Goal: Task Accomplishment & Management: Manage account settings

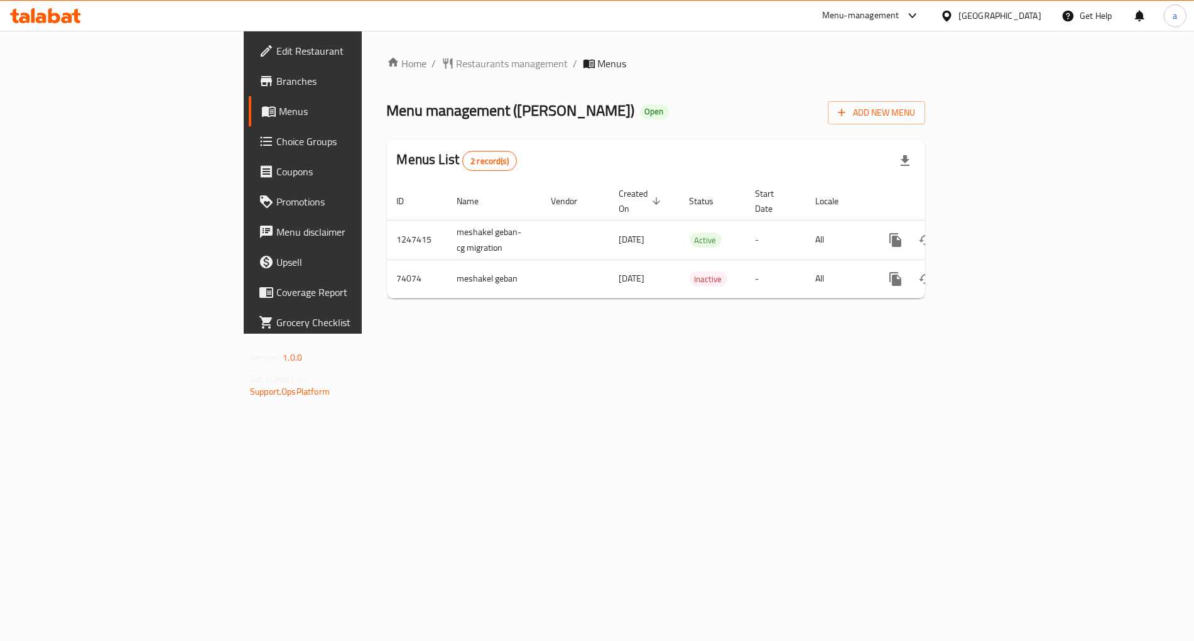
click at [276, 142] on span "Choice Groups" at bounding box center [354, 141] width 156 height 15
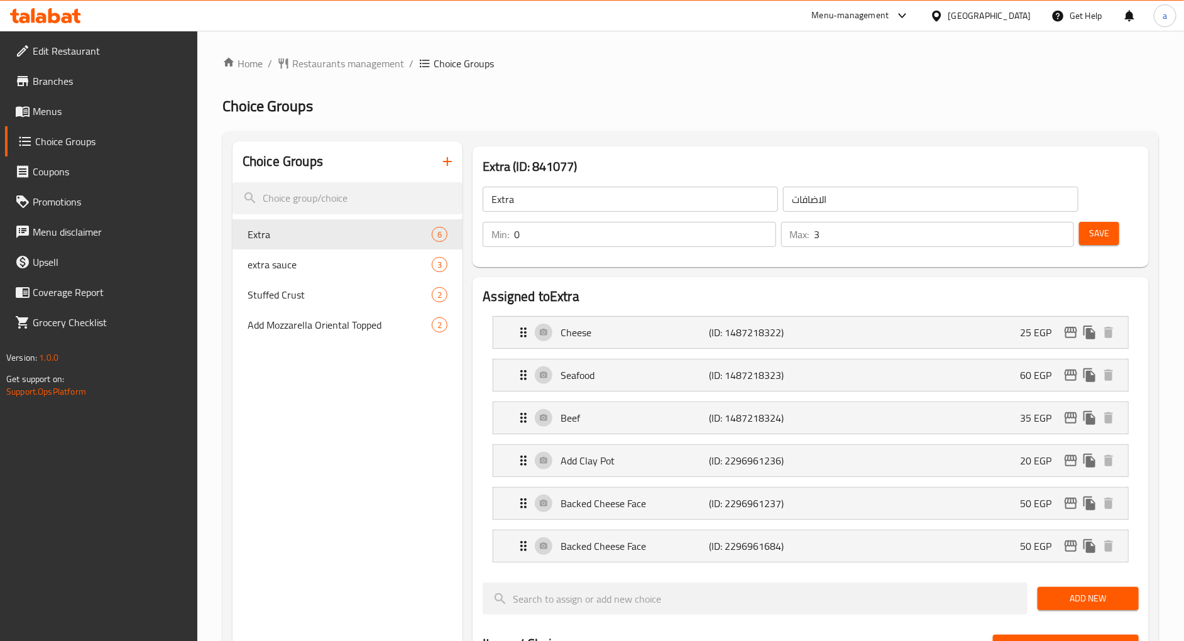
click at [578, 91] on div "Home / Restaurants management / Choice Groups Choice Groups Choice Groups Extra…" at bounding box center [690, 611] width 936 height 1110
click at [290, 272] on span "extra sauce" at bounding box center [321, 264] width 146 height 15
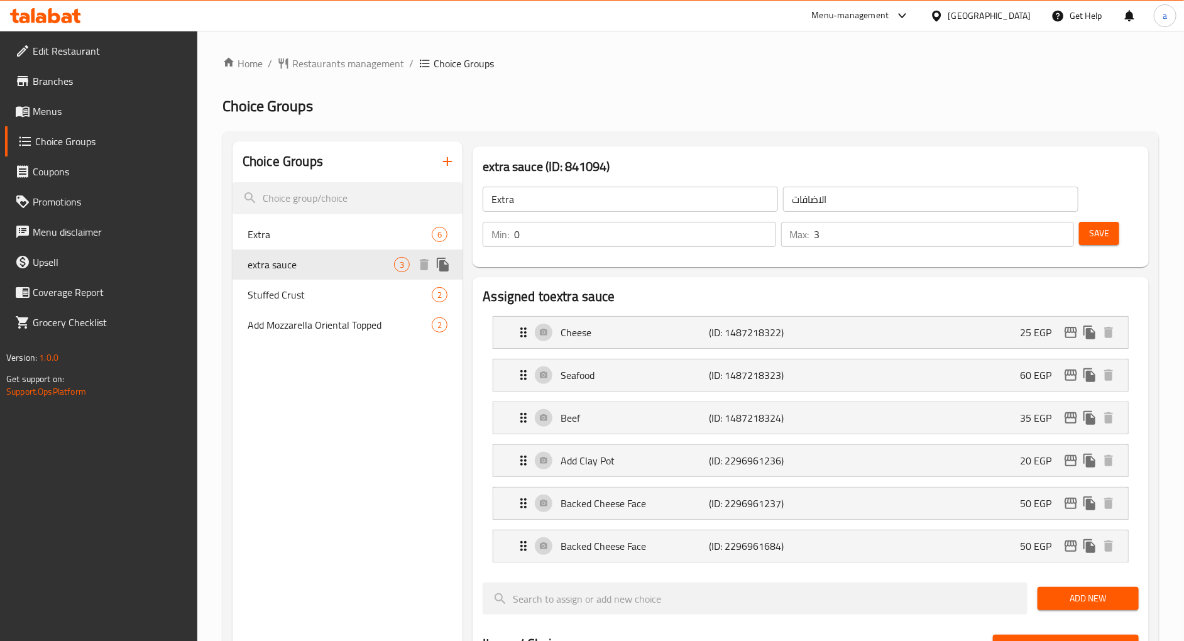
type input "extra sauce"
type input "اضافه صوص"
type input "1"
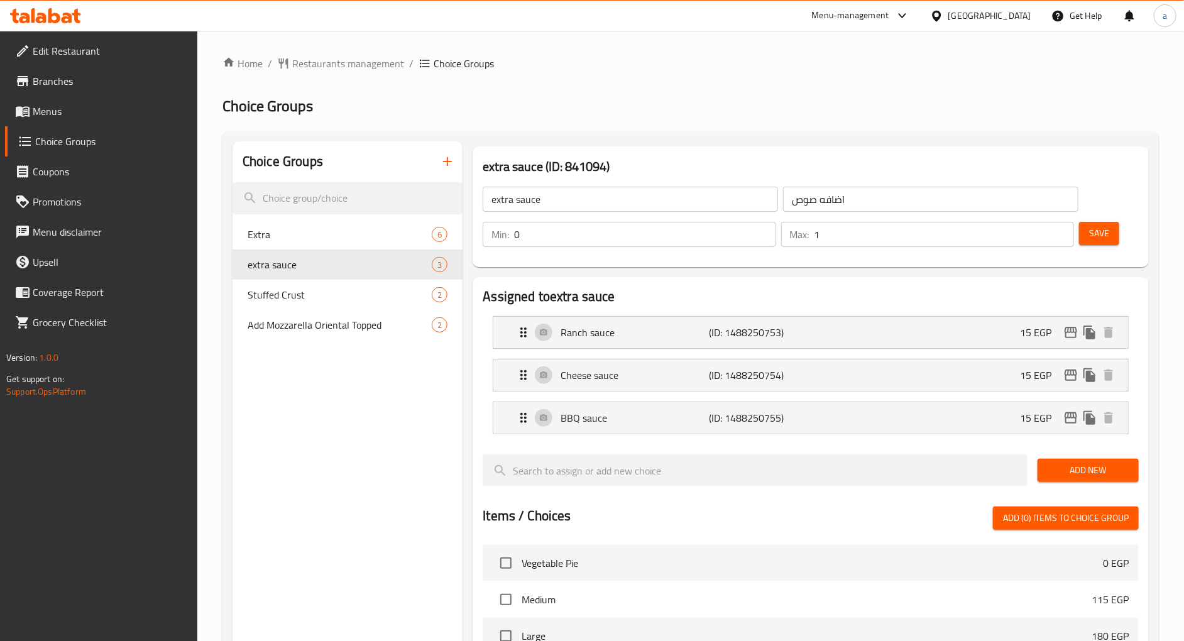
click at [618, 111] on h2 "Choice Groups" at bounding box center [690, 106] width 936 height 20
click at [320, 302] on div "Stuffed Crust 2" at bounding box center [347, 295] width 230 height 30
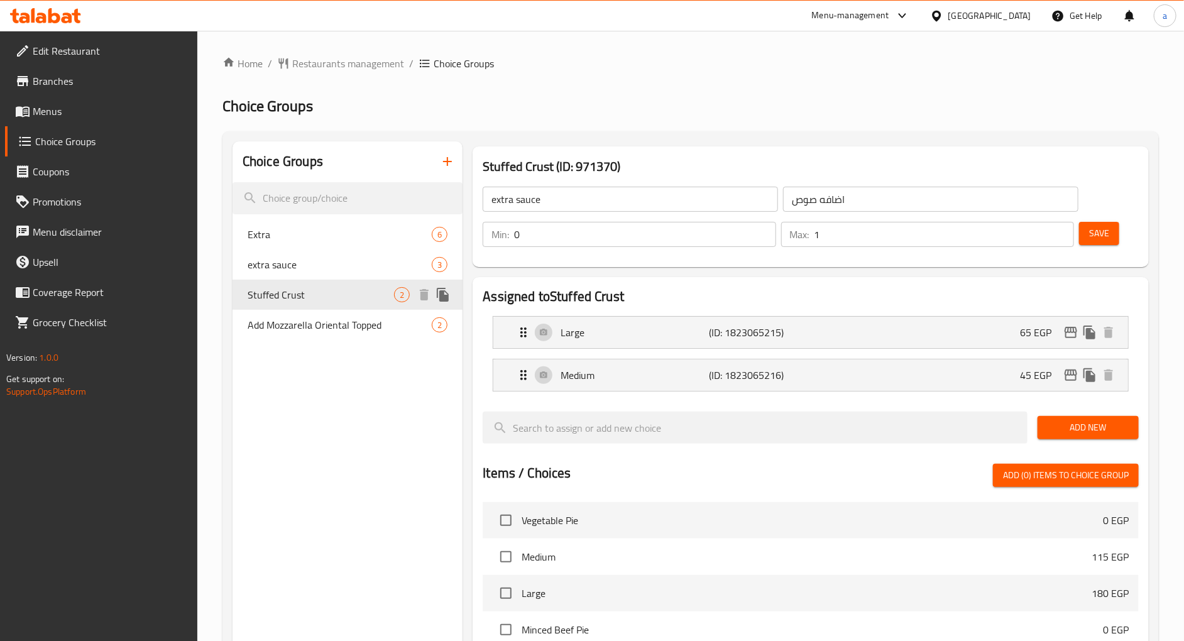
type input "Stuffed Crust"
type input "حشو اطراف"
click at [348, 58] on span "Restaurants management" at bounding box center [348, 63] width 112 height 15
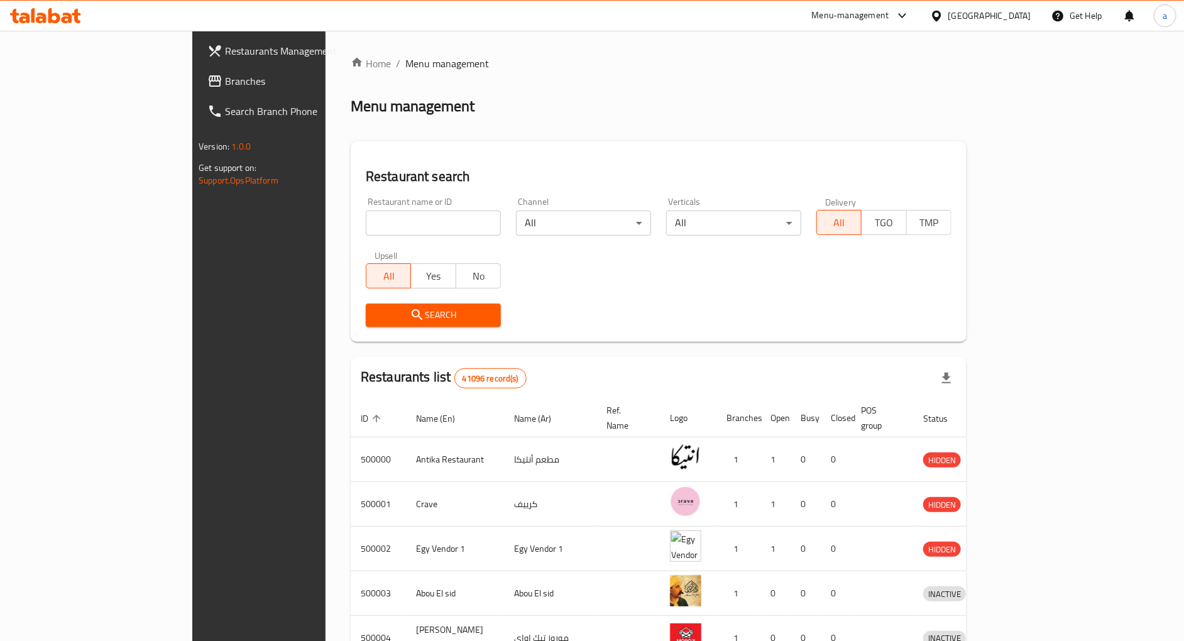
click at [225, 83] on span "Branches" at bounding box center [302, 81] width 155 height 15
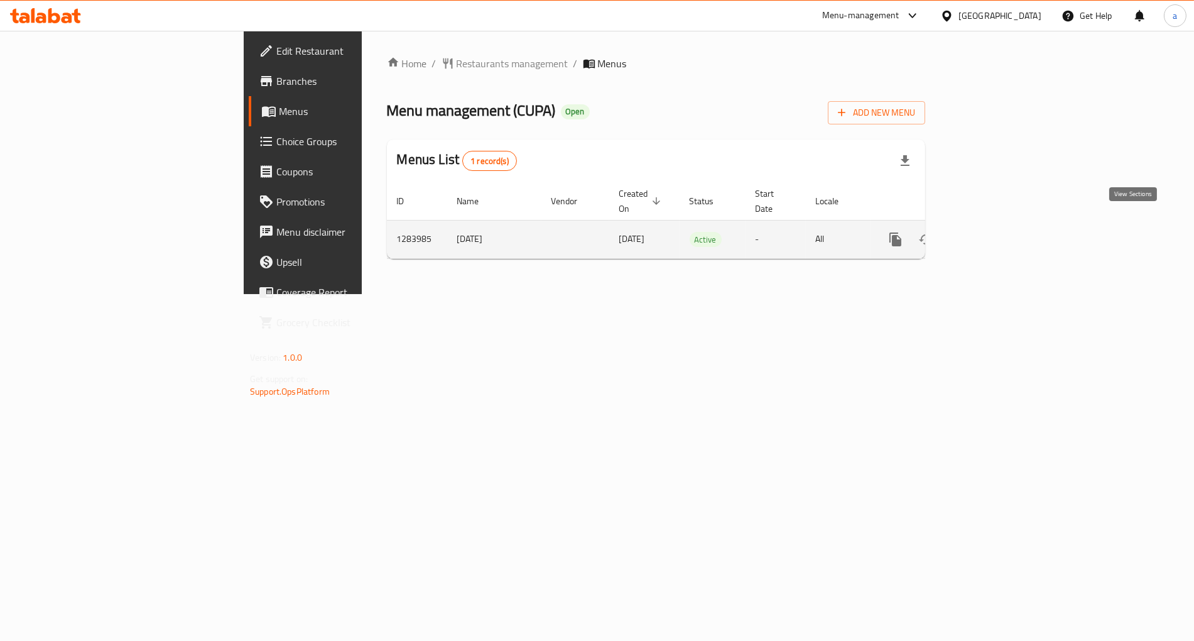
click at [1001, 228] on link "enhanced table" at bounding box center [986, 239] width 30 height 30
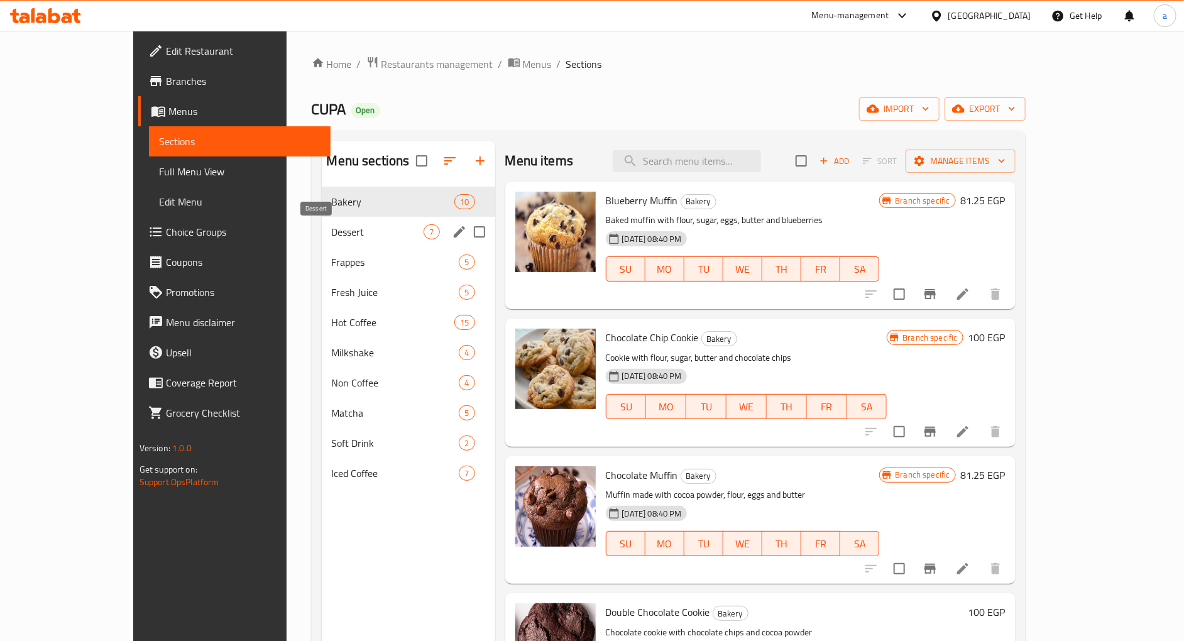
click at [332, 234] on span "Dessert" at bounding box center [378, 231] width 92 height 15
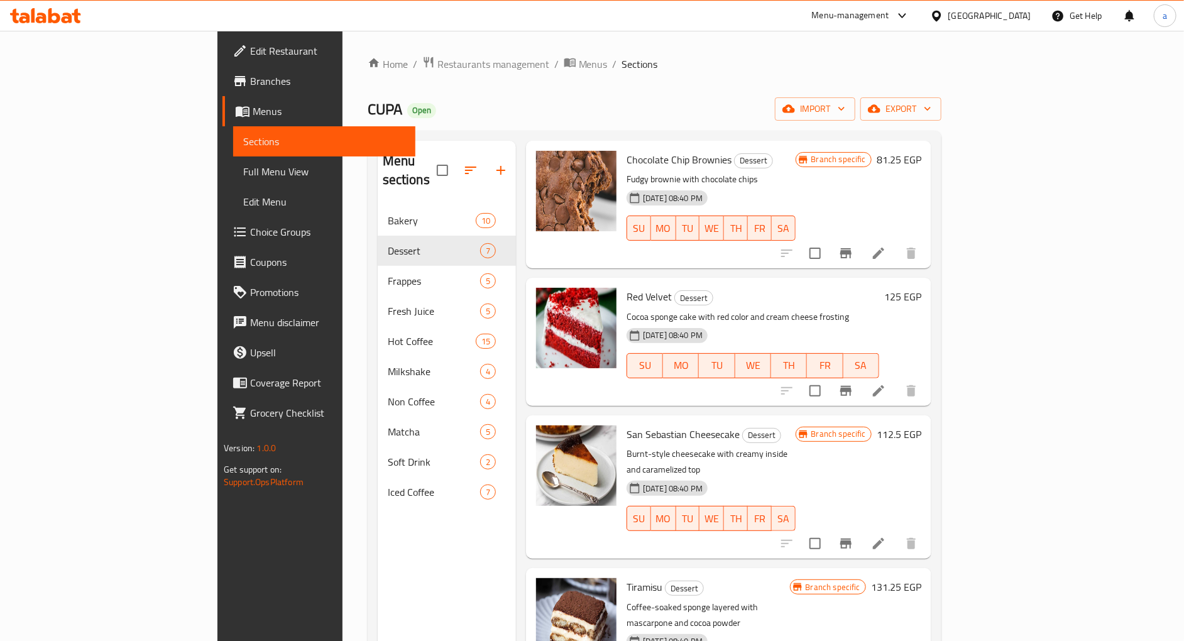
scroll to position [351, 0]
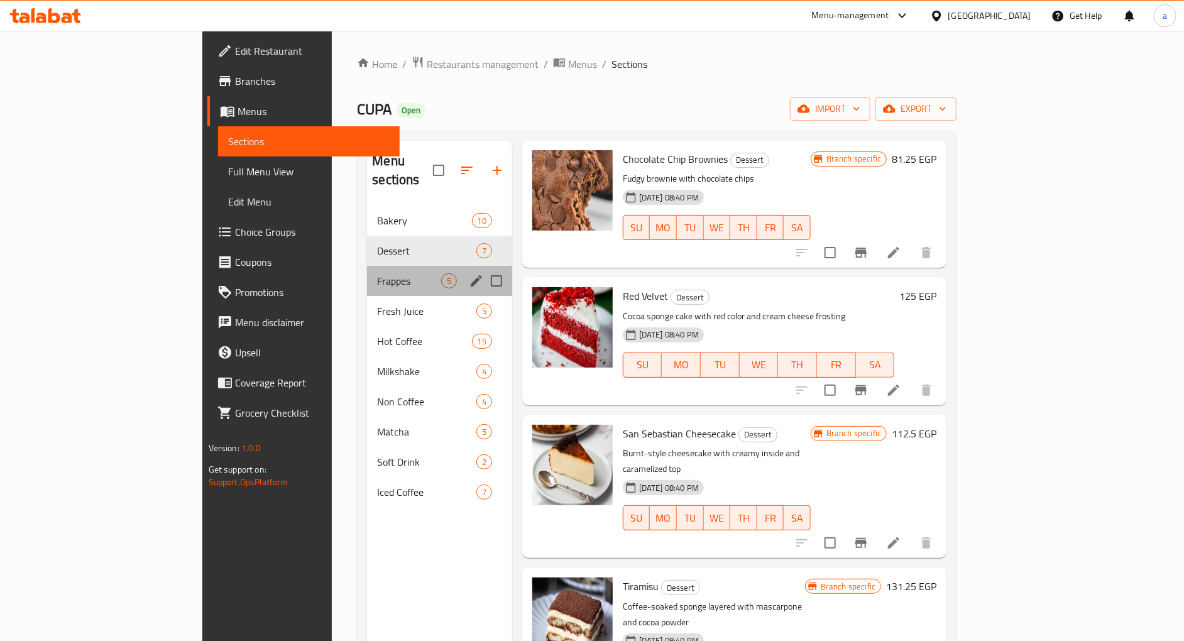
click at [367, 273] on div "Frappes 5" at bounding box center [439, 281] width 145 height 30
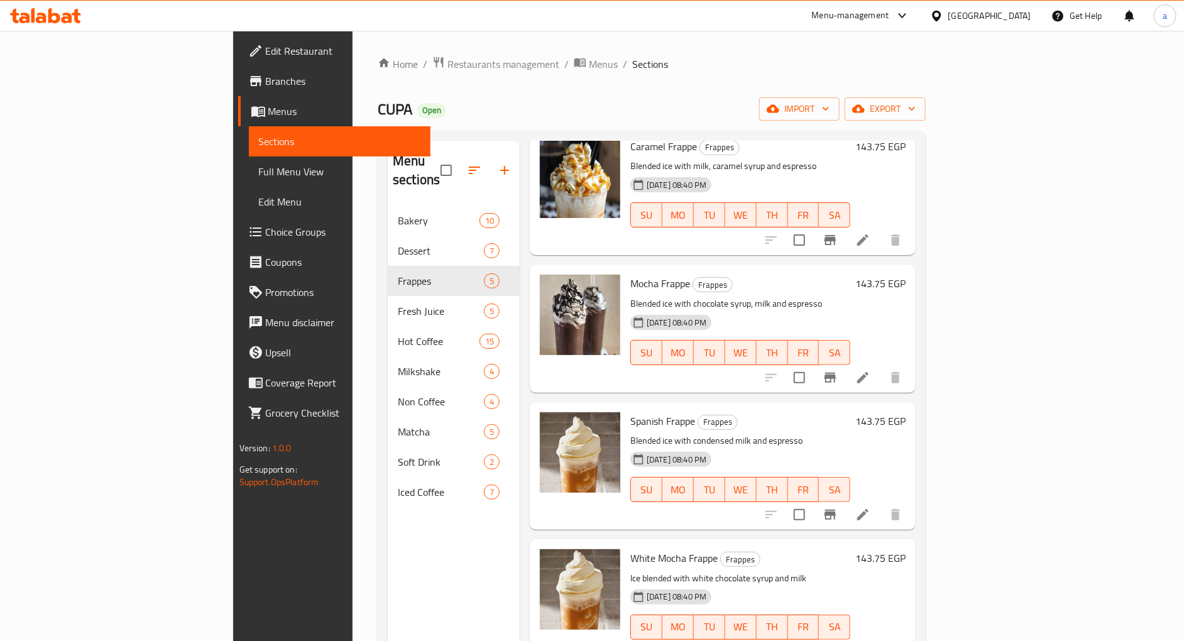
scroll to position [76, 0]
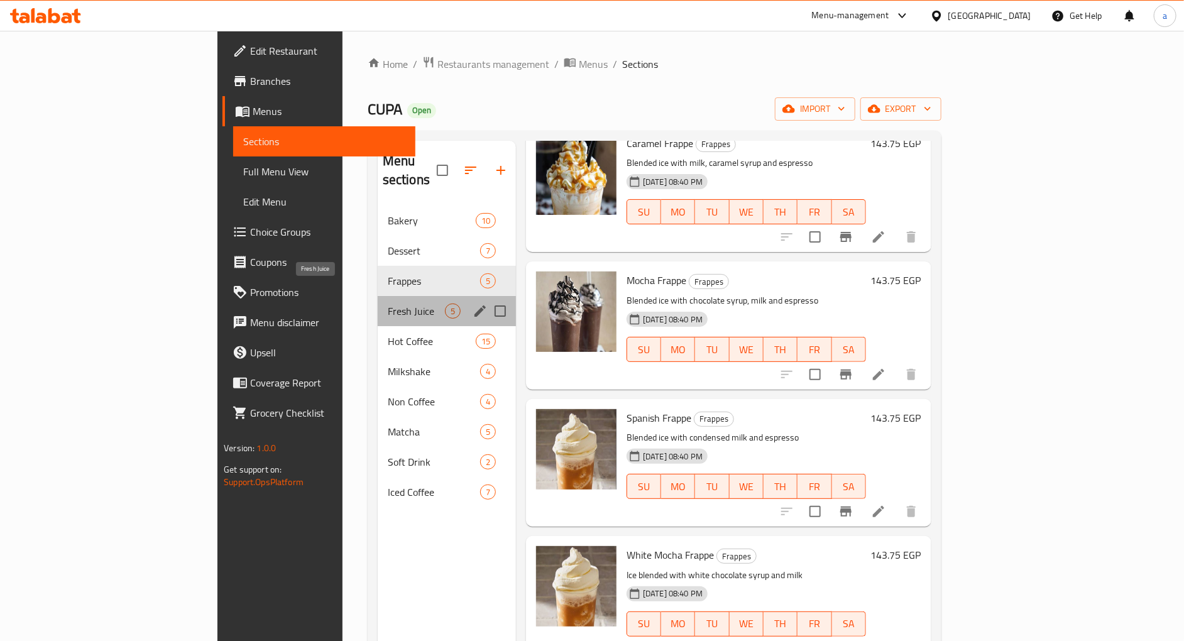
click at [388, 303] on span "Fresh Juice" at bounding box center [416, 310] width 57 height 15
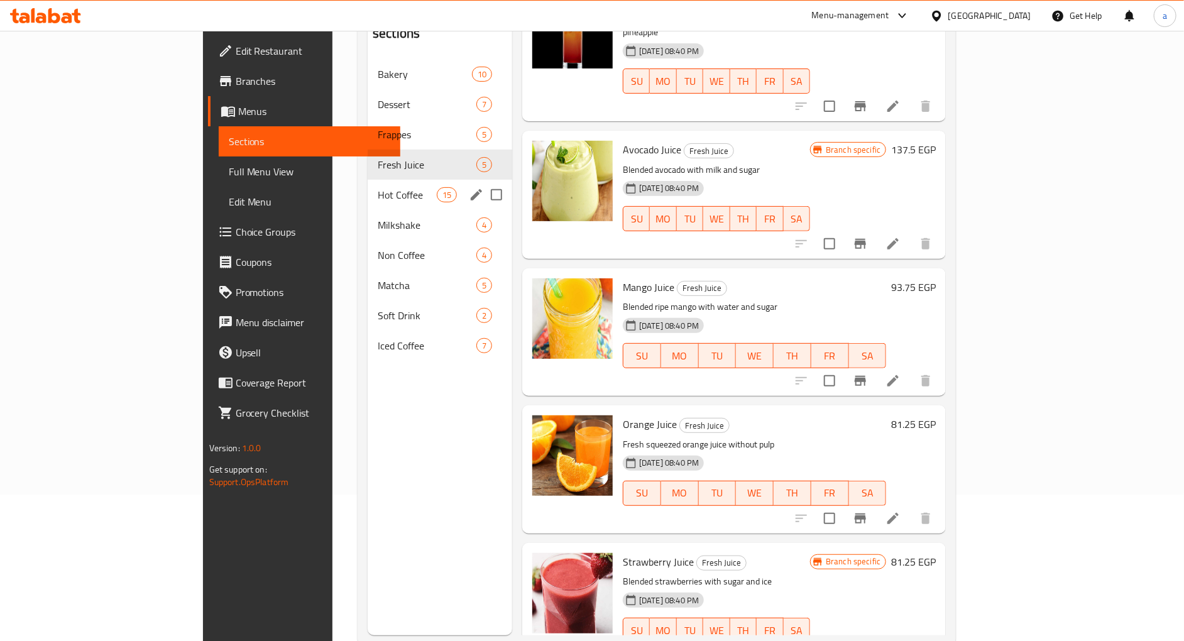
scroll to position [176, 0]
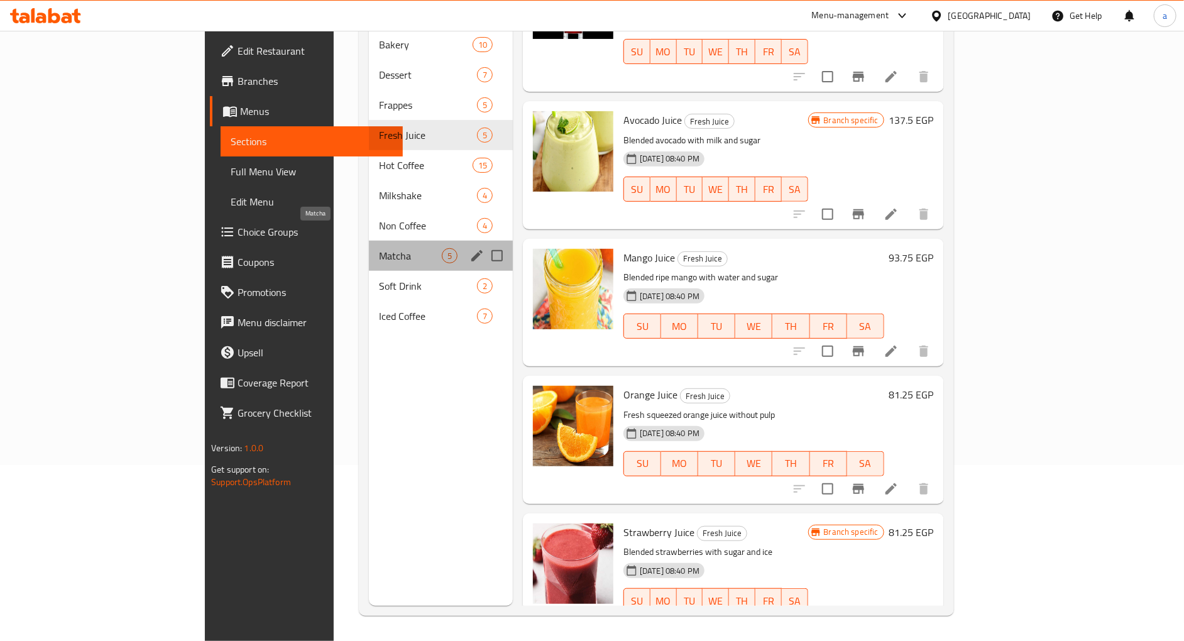
click at [379, 248] on span "Matcha" at bounding box center [410, 255] width 62 height 15
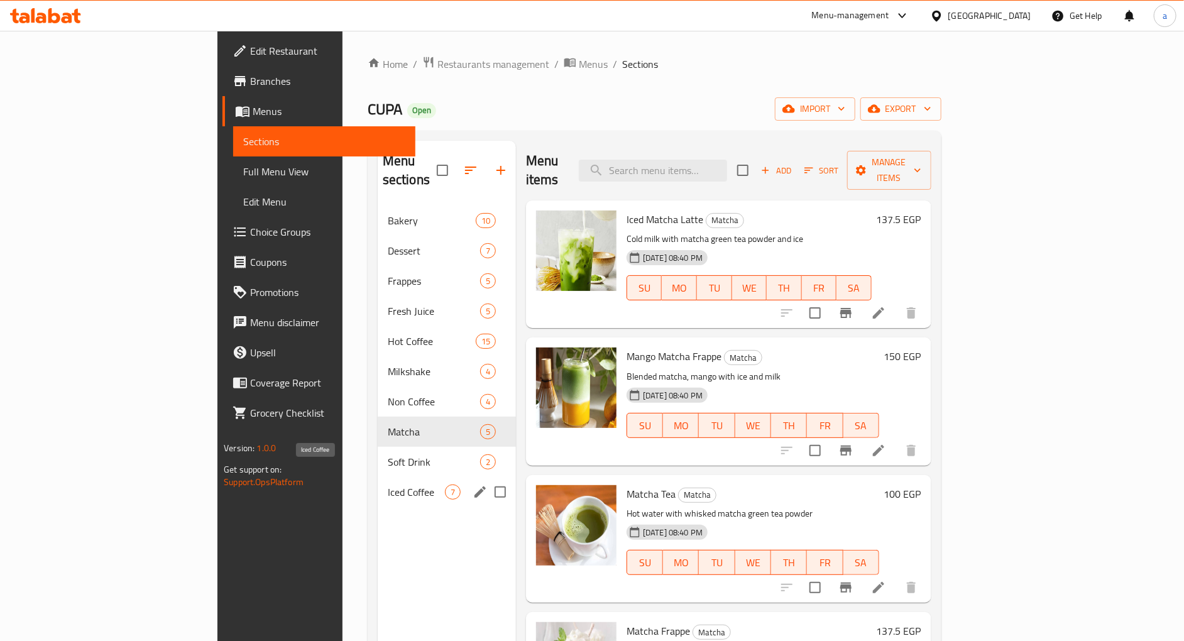
click at [388, 484] on span "Iced Coffee" at bounding box center [416, 491] width 57 height 15
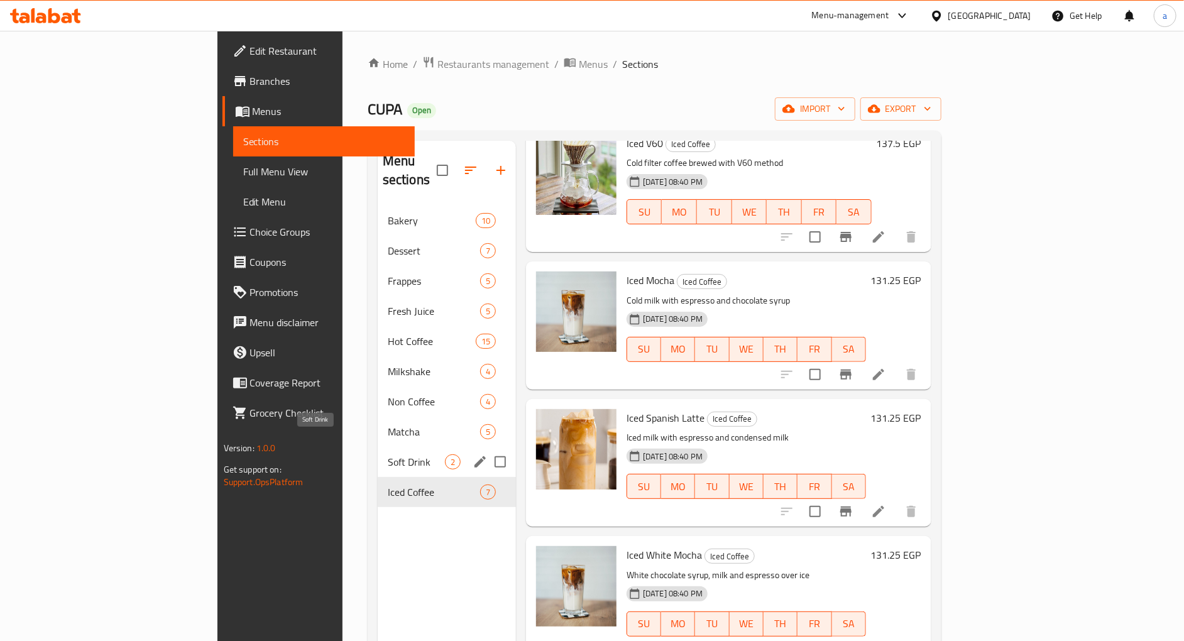
click at [388, 454] on span "Soft Drink" at bounding box center [416, 461] width 57 height 15
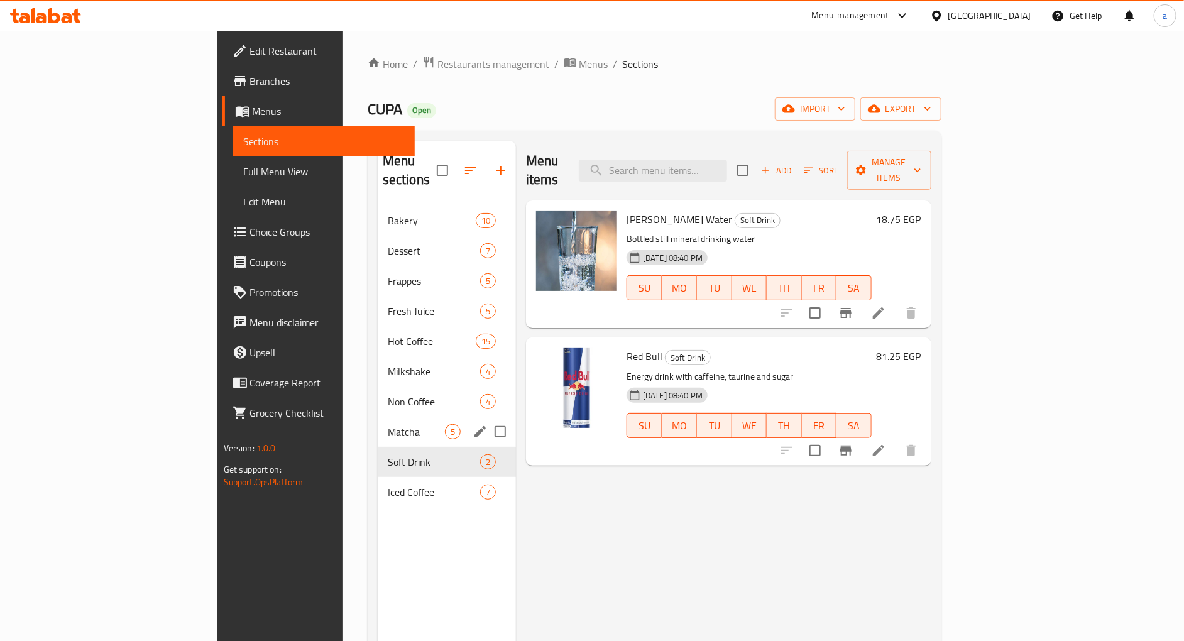
click at [378, 423] on div "Matcha 5" at bounding box center [447, 432] width 138 height 30
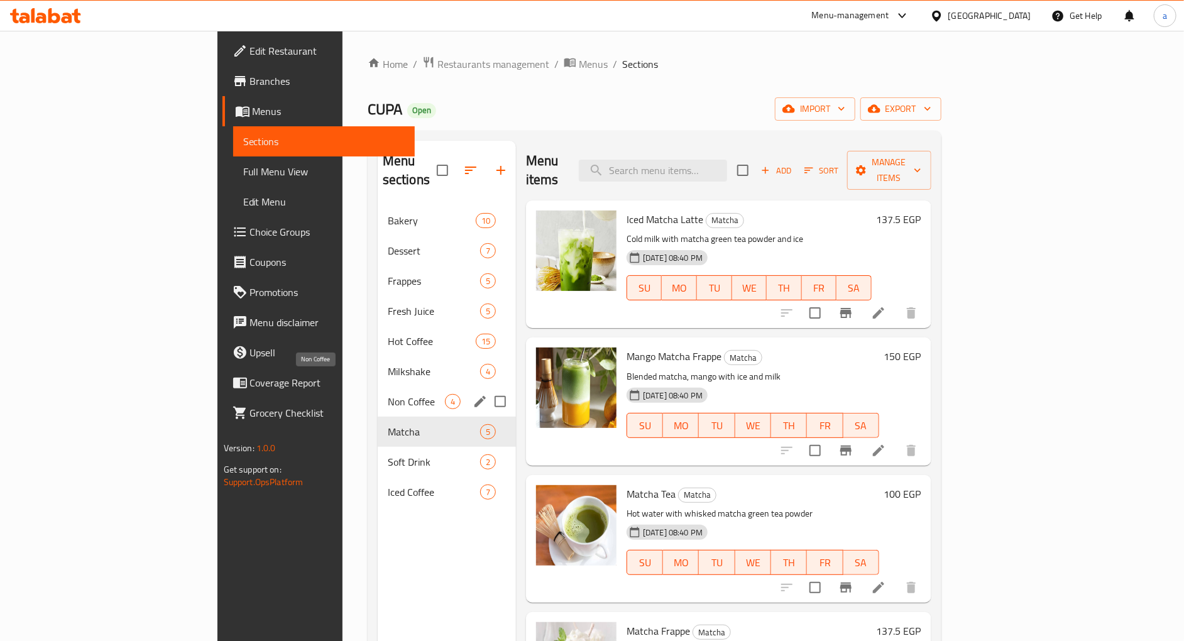
click at [388, 394] on span "Non Coffee" at bounding box center [416, 401] width 57 height 15
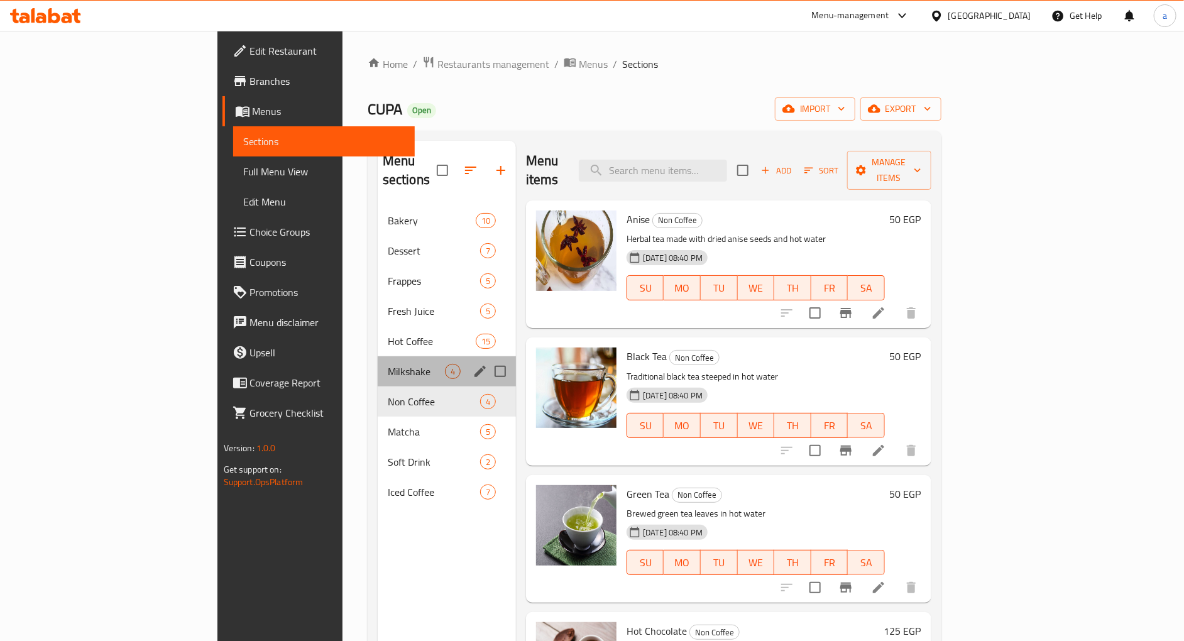
click at [388, 364] on span "Milkshake" at bounding box center [416, 371] width 57 height 15
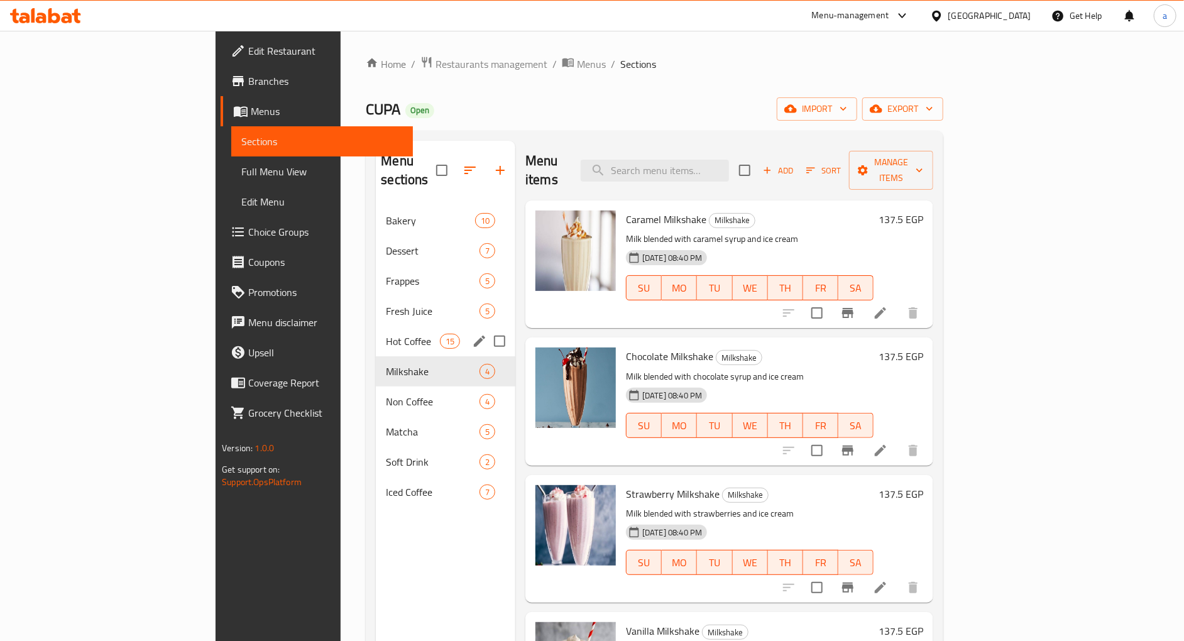
click at [376, 330] on div "Hot Coffee 15" at bounding box center [445, 341] width 139 height 30
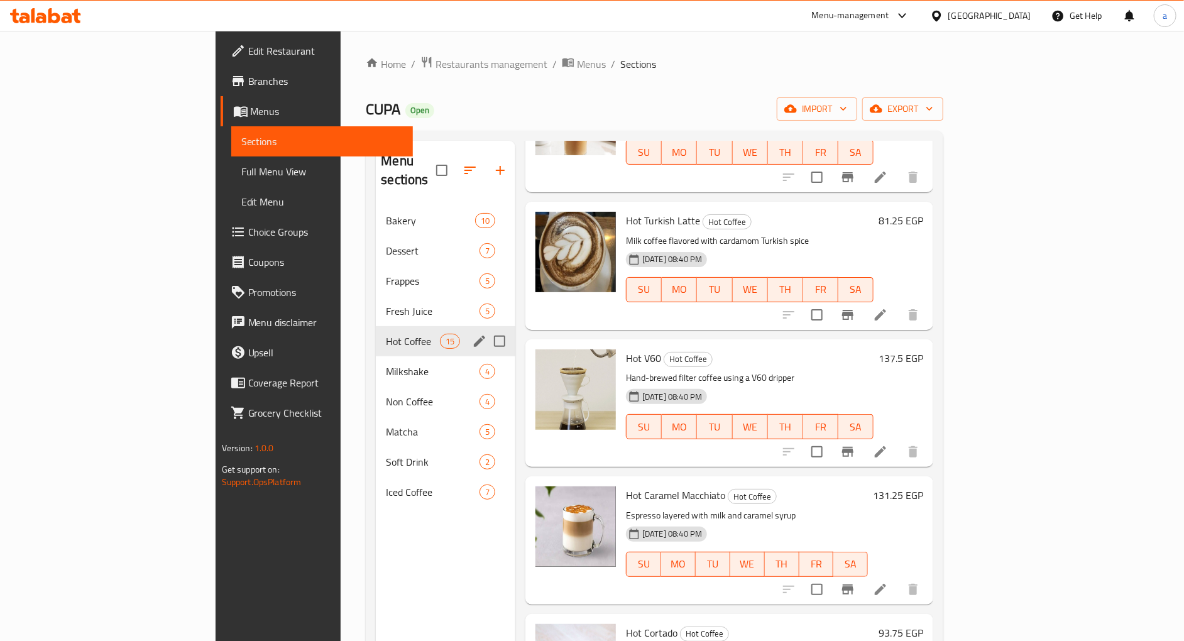
click at [386, 303] on span "Fresh Juice" at bounding box center [433, 310] width 94 height 15
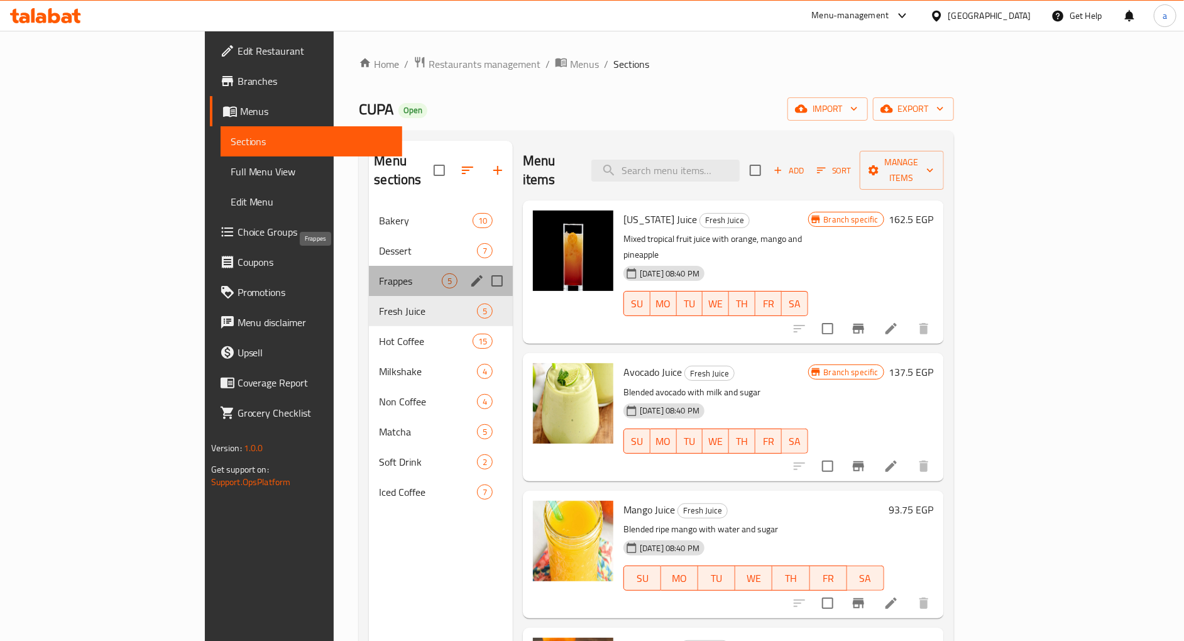
click at [379, 273] on span "Frappes" at bounding box center [410, 280] width 62 height 15
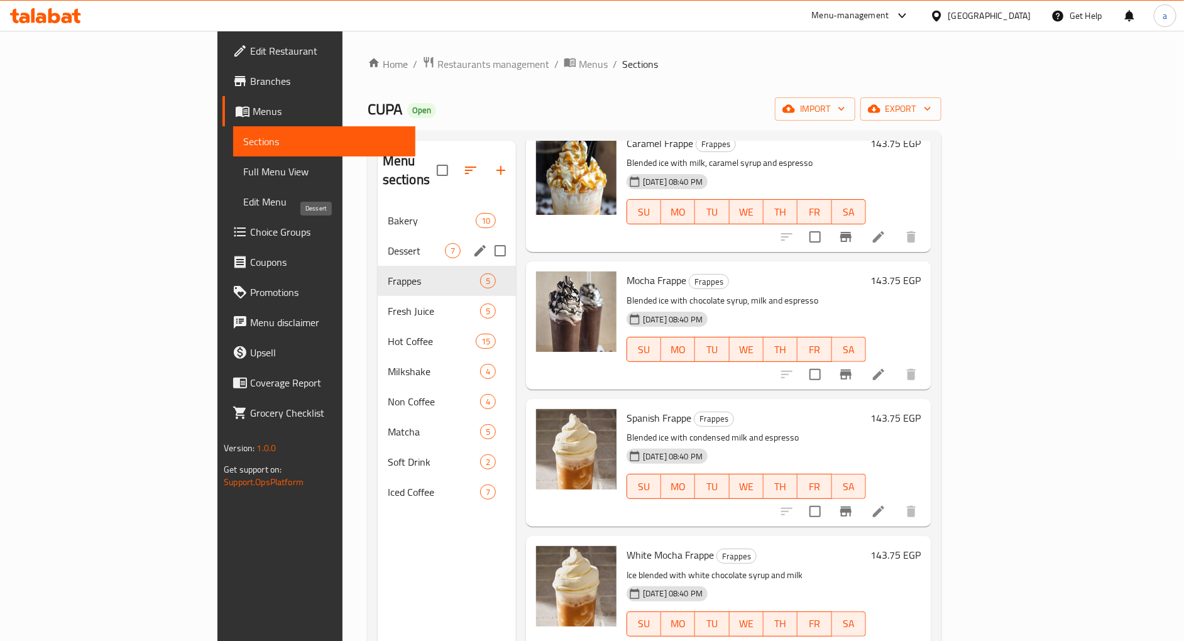
click at [388, 243] on span "Dessert" at bounding box center [416, 250] width 57 height 15
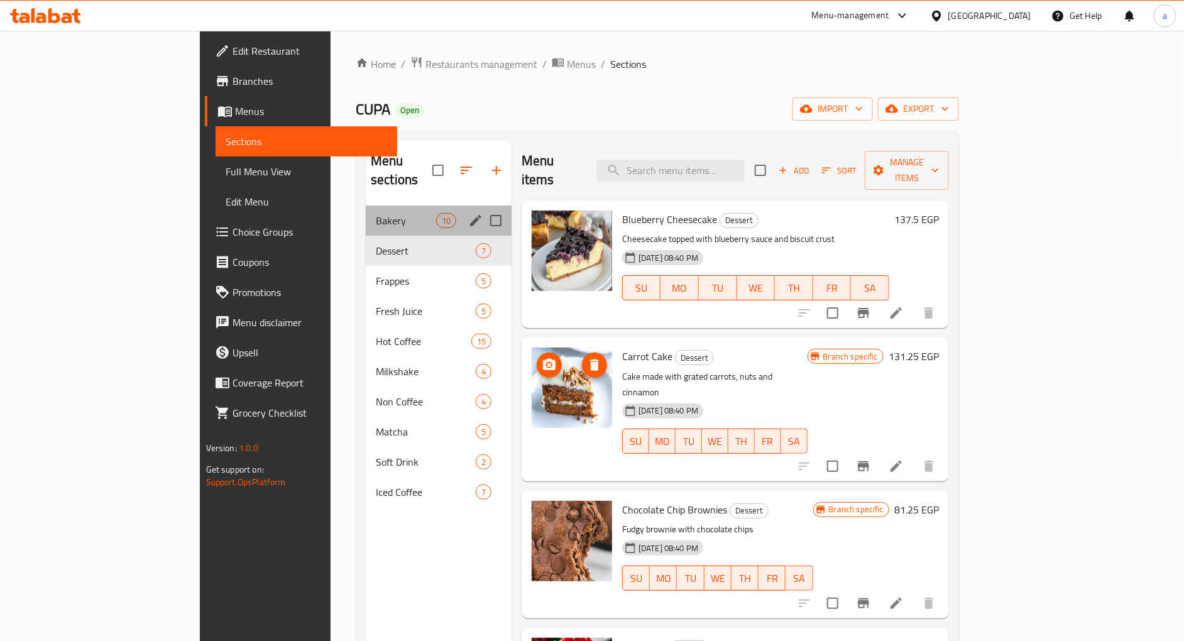
click at [366, 214] on div "Bakery 10" at bounding box center [439, 220] width 146 height 30
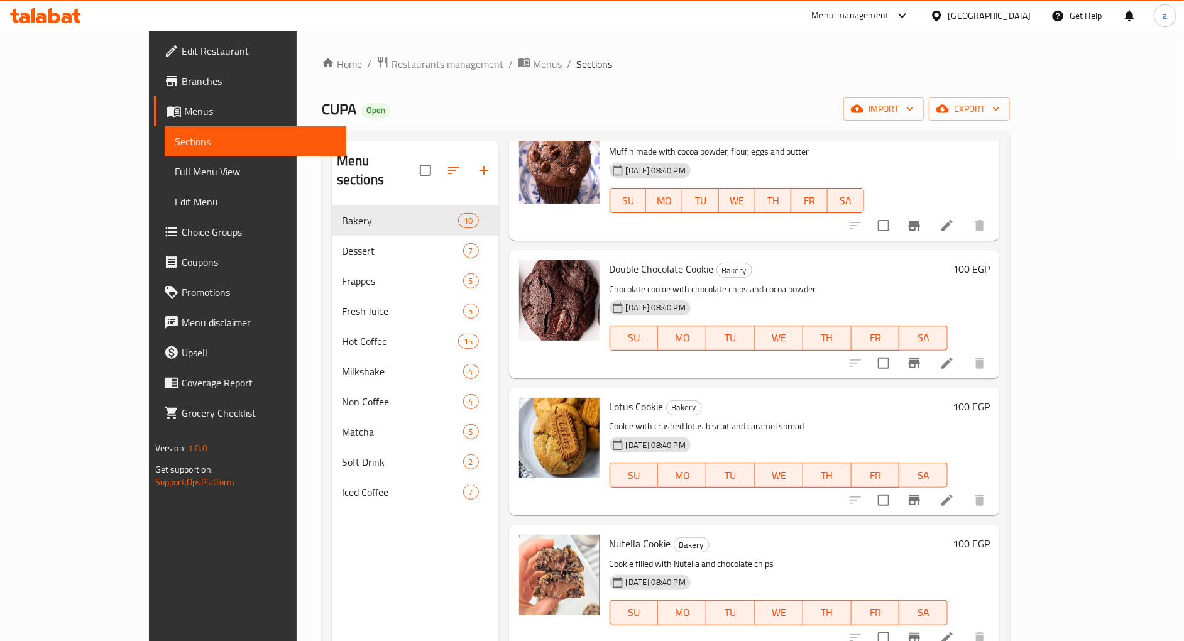
click at [182, 84] on span "Branches" at bounding box center [259, 81] width 155 height 15
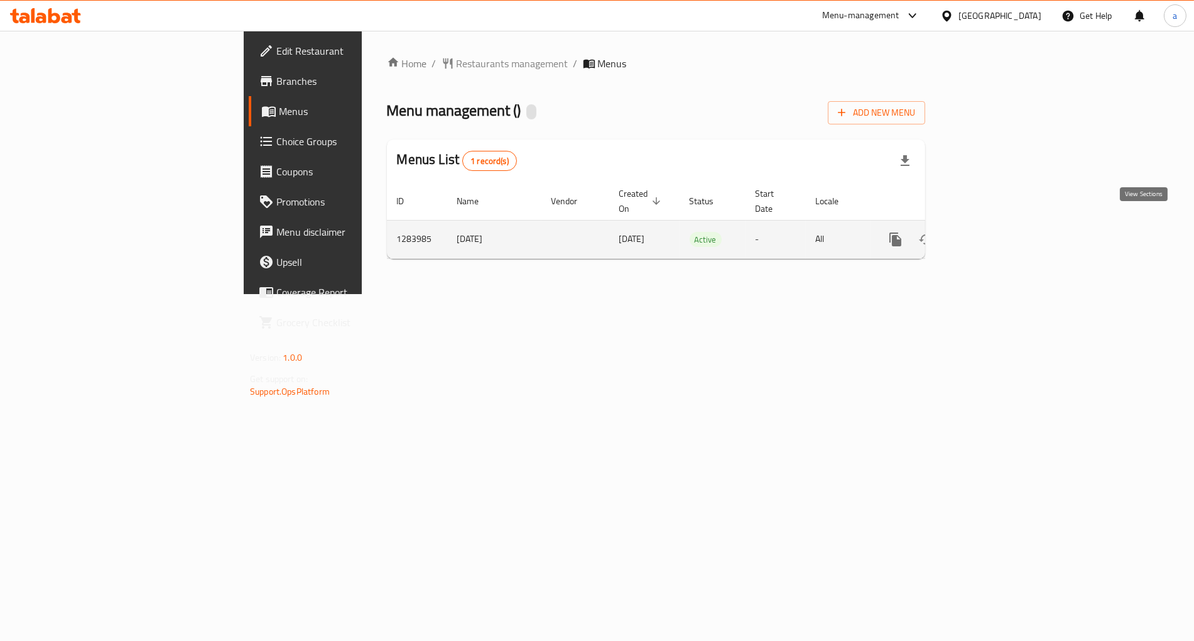
click at [1001, 229] on link "enhanced table" at bounding box center [986, 239] width 30 height 30
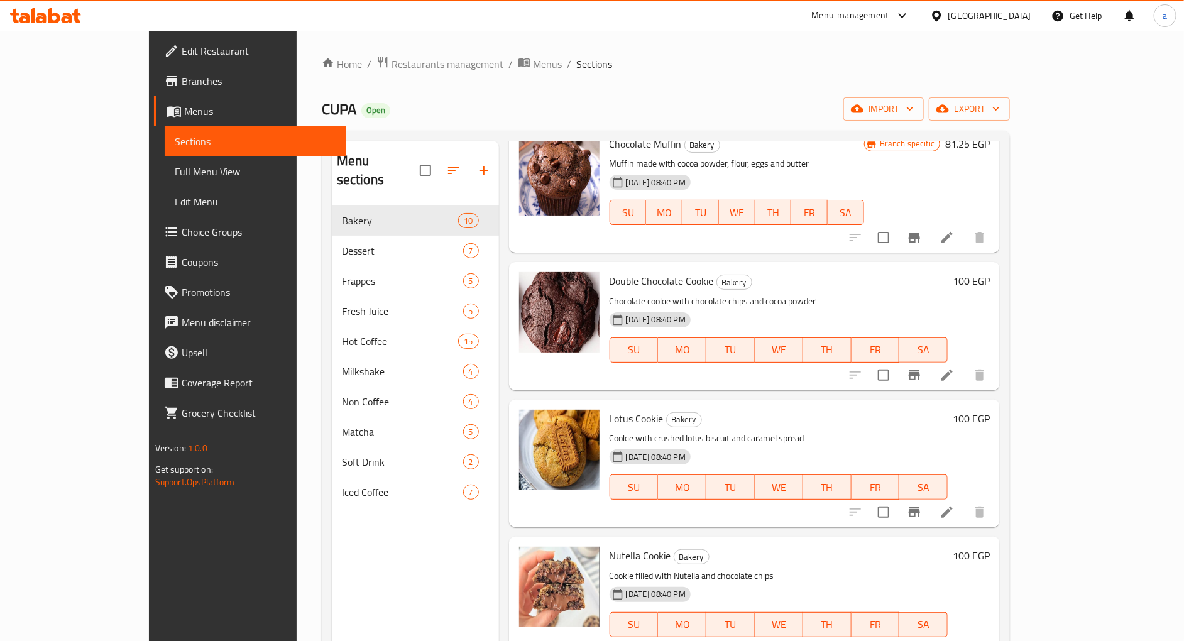
scroll to position [349, 0]
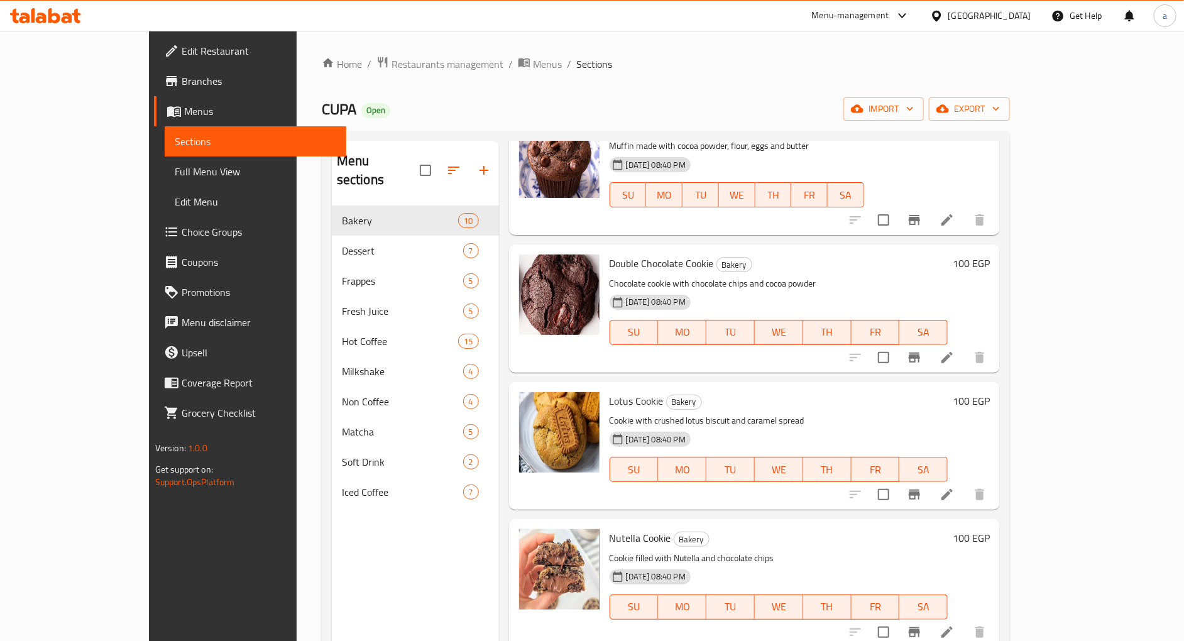
click at [175, 179] on span "Full Menu View" at bounding box center [256, 171] width 162 height 15
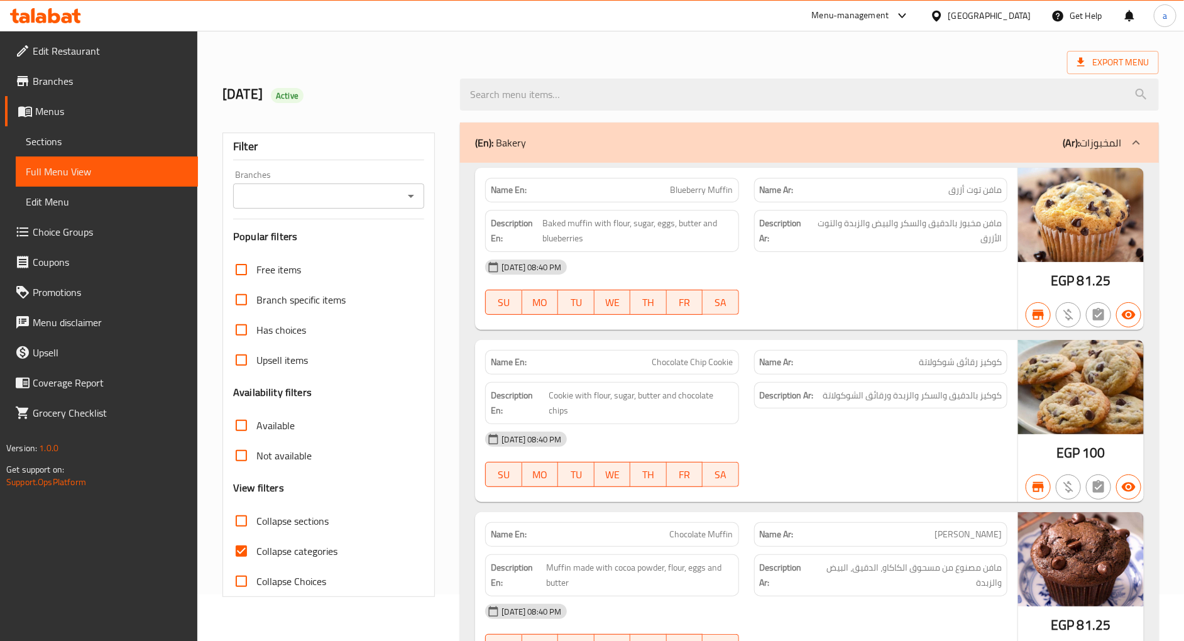
scroll to position [139, 0]
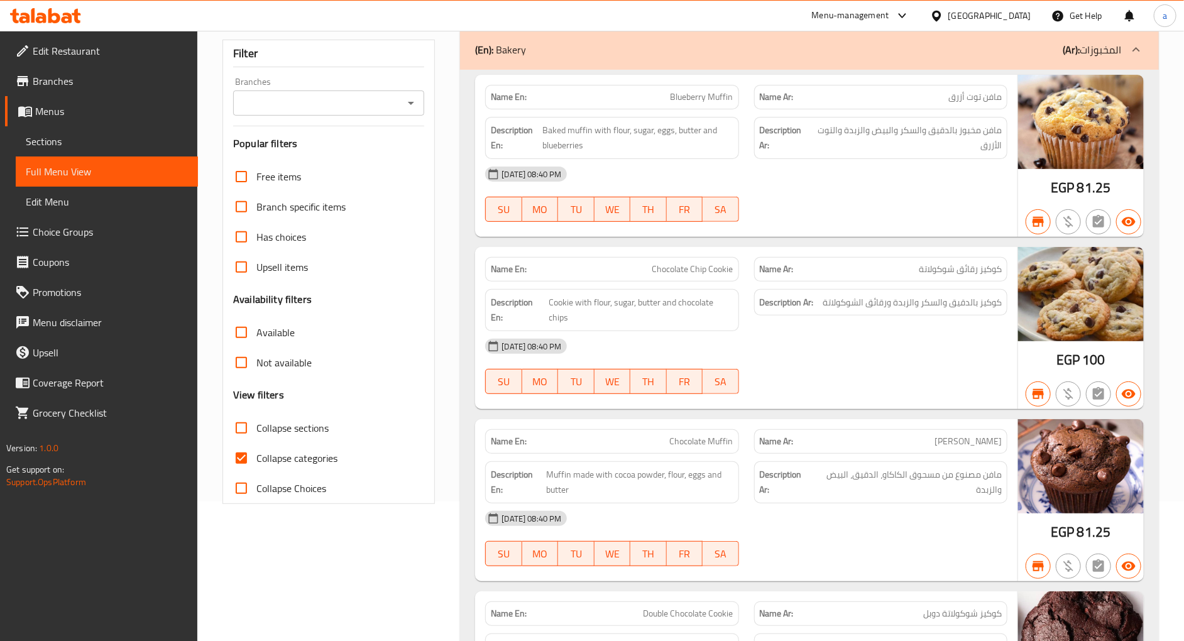
click at [311, 461] on span "Collapse categories" at bounding box center [296, 457] width 81 height 15
click at [256, 461] on input "Collapse categories" at bounding box center [241, 458] width 30 height 30
checkbox input "false"
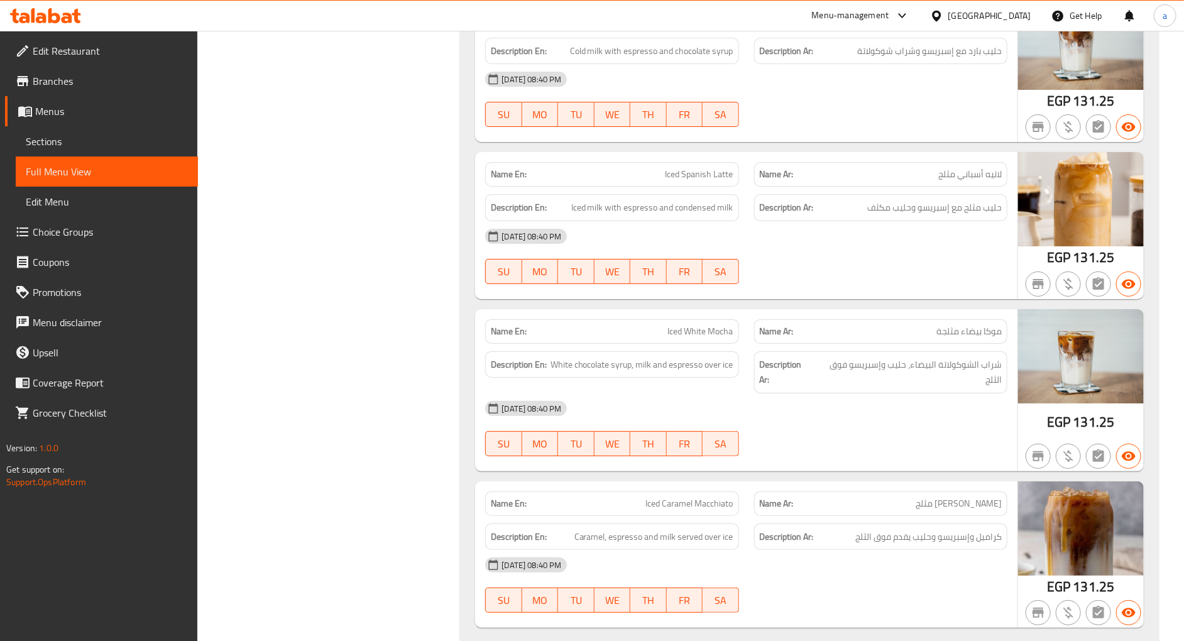
scroll to position [10629, 0]
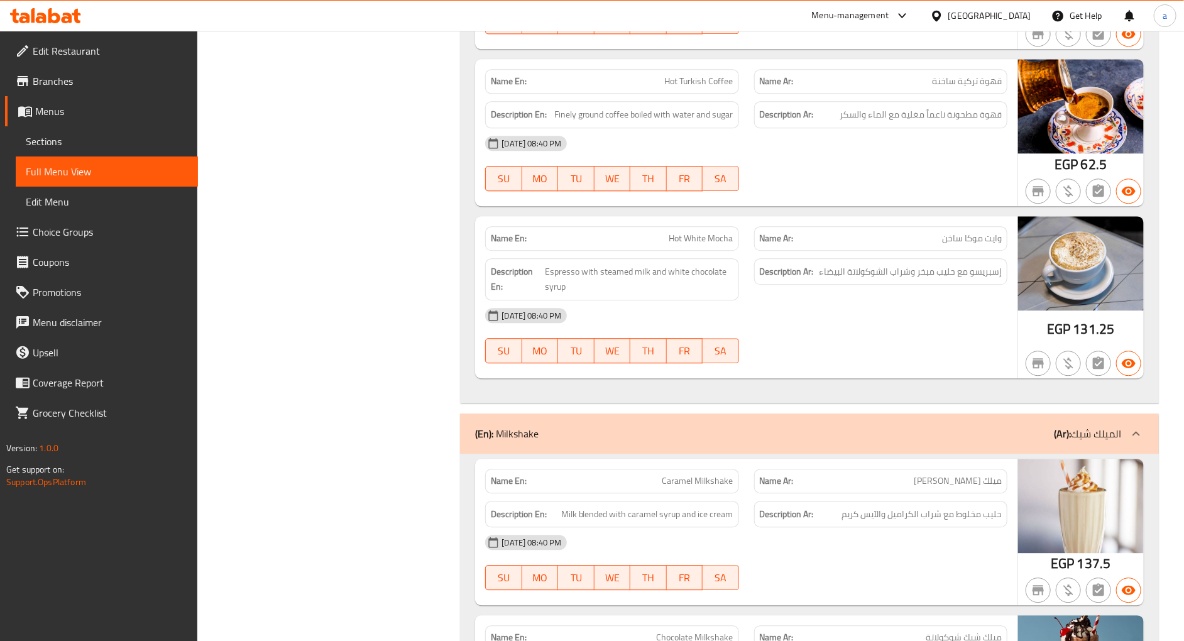
scroll to position [6790, 0]
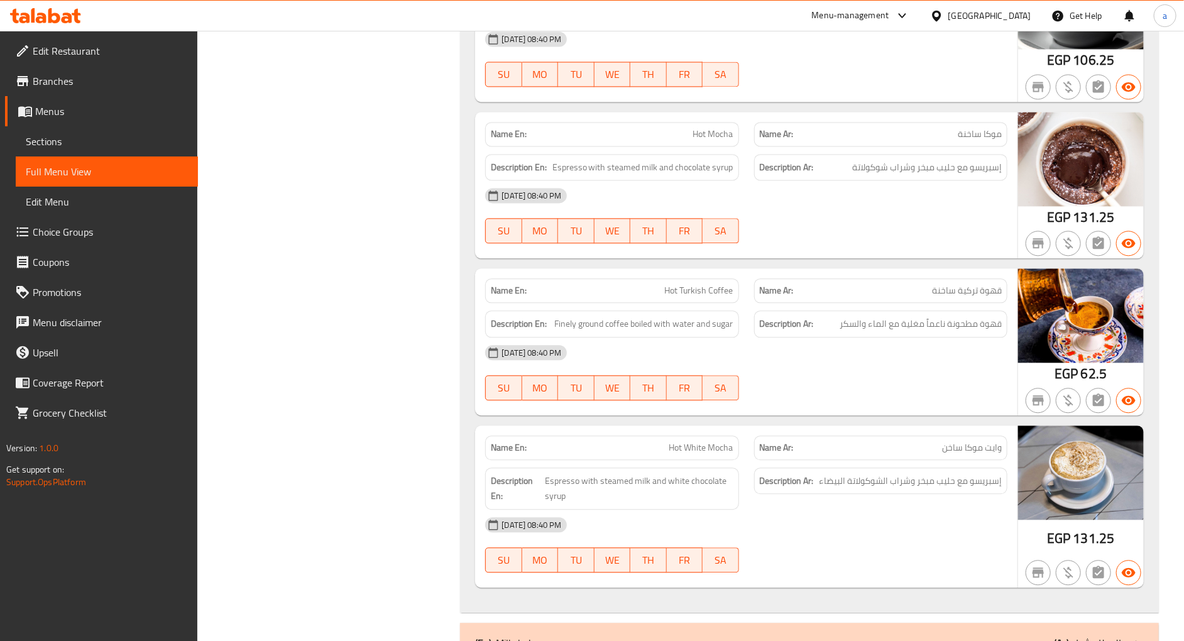
click at [67, 83] on span "Branches" at bounding box center [110, 81] width 155 height 15
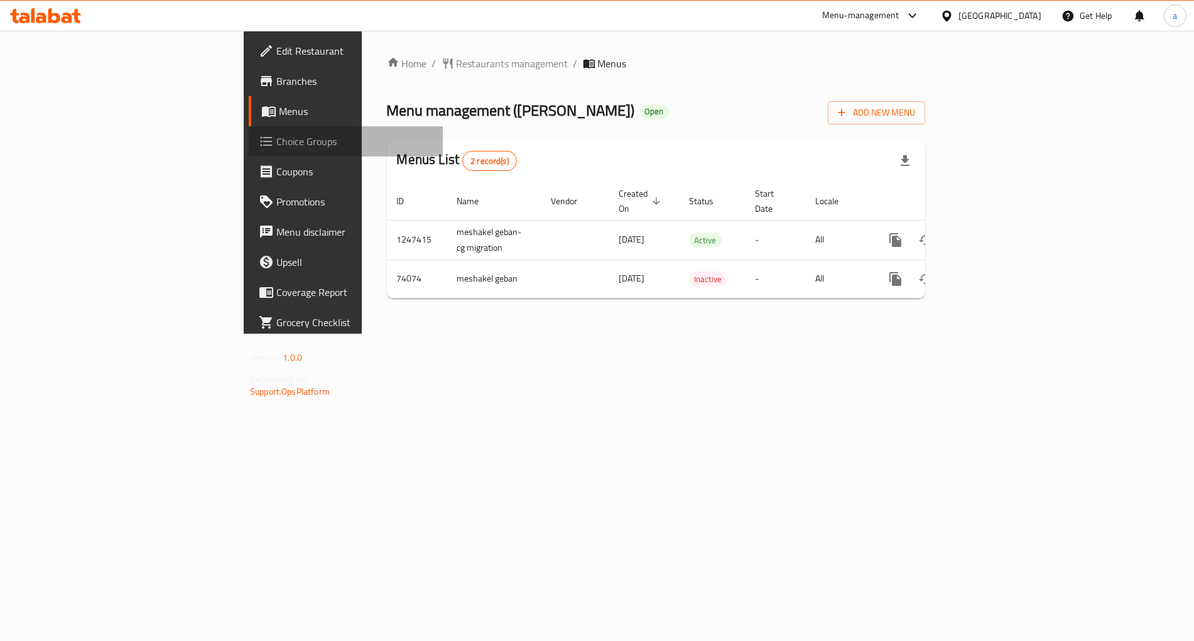
click at [276, 148] on span "Choice Groups" at bounding box center [354, 141] width 156 height 15
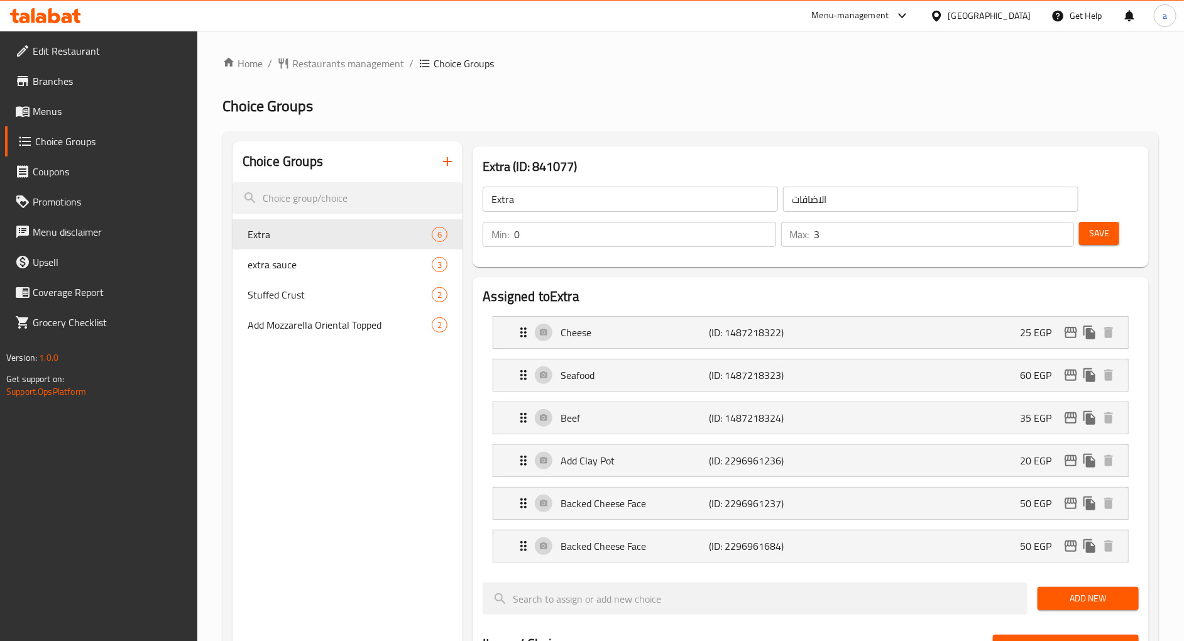
click at [715, 46] on div "Home / Restaurants management / Choice Groups Choice Groups Choice Groups Extra…" at bounding box center [690, 611] width 986 height 1160
click at [288, 264] on span "extra sauce" at bounding box center [321, 264] width 146 height 15
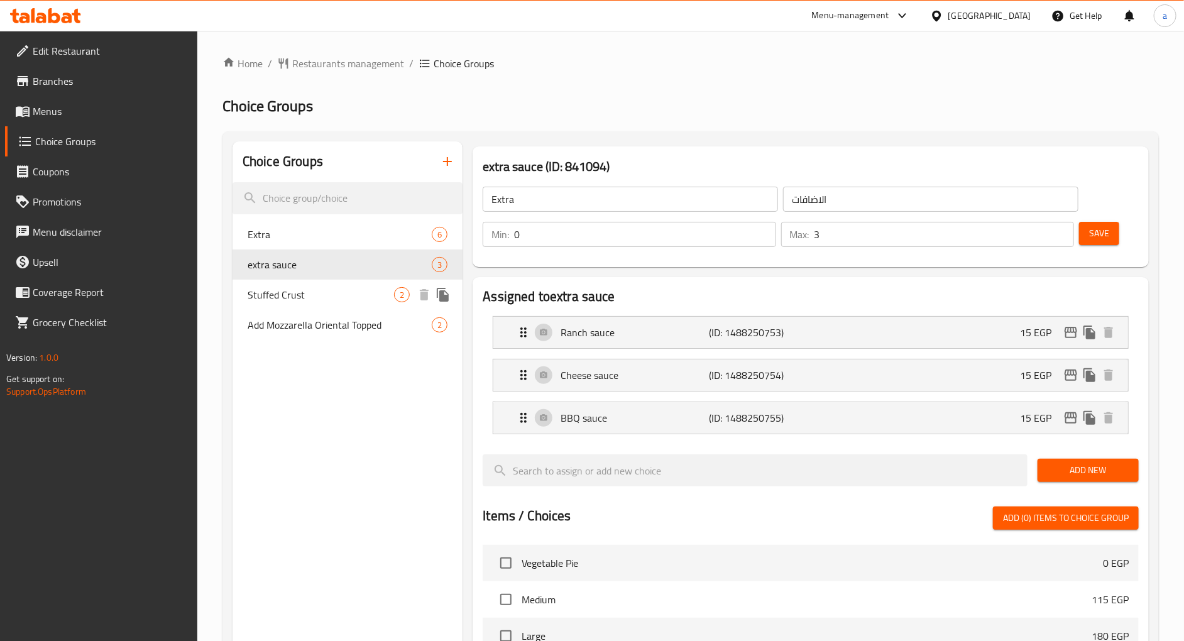
type input "extra sauce"
type input "اضافه صوص"
type input "1"
click at [711, 79] on div "Home / Restaurants management / Choice Groups Choice Groups Choice Groups Extra…" at bounding box center [690, 546] width 936 height 981
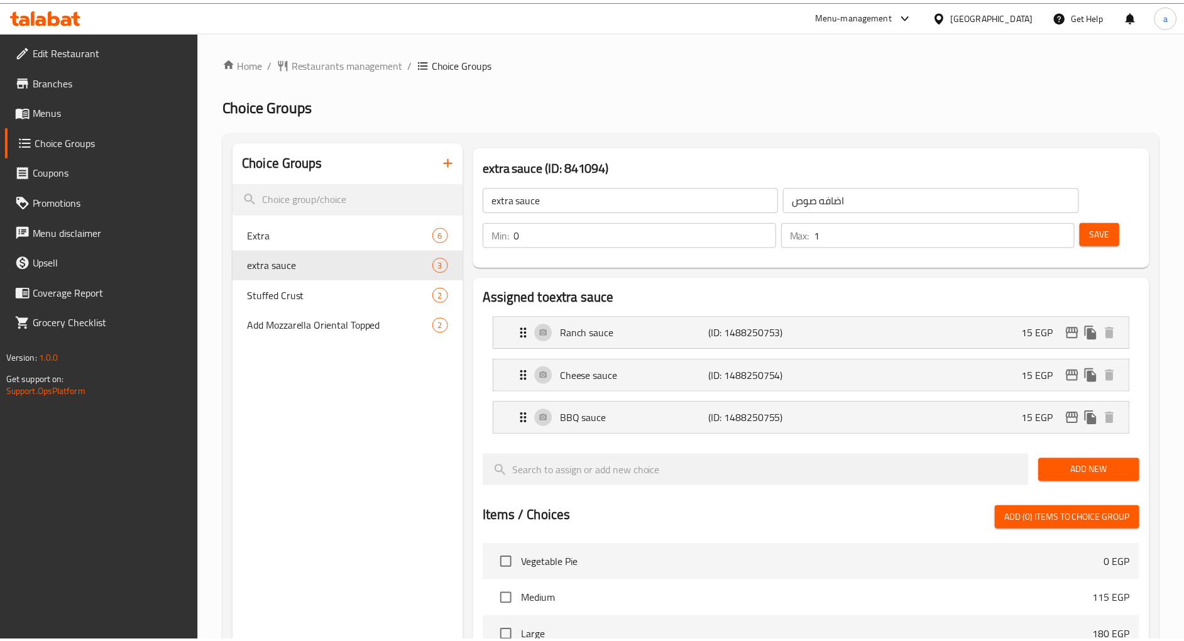
scroll to position [422, 0]
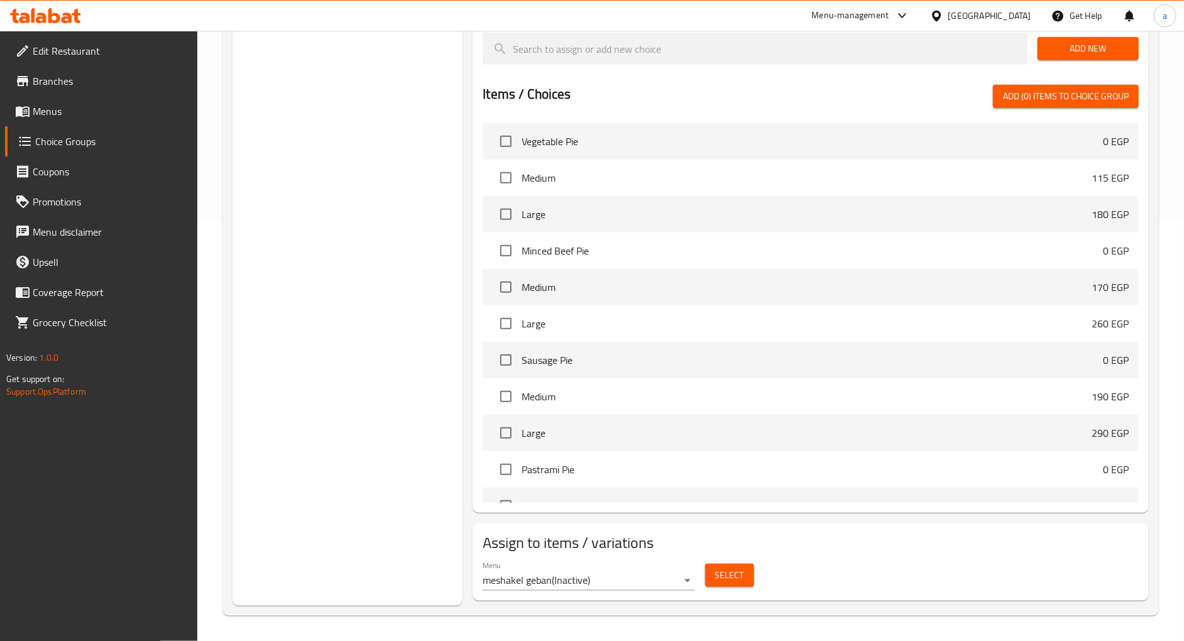
click at [384, 391] on div "Choice Groups Extra 6 extra sauce 3 Stuffed Crust 2 Add Mozzarella Oriental Top…" at bounding box center [347, 163] width 230 height 886
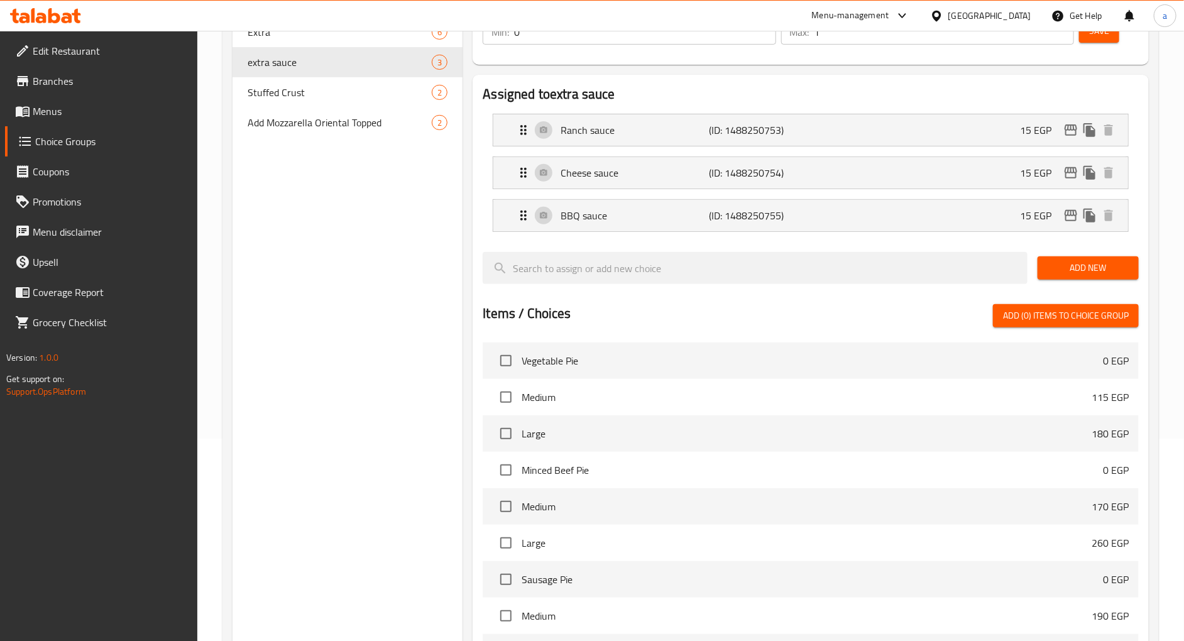
scroll to position [0, 0]
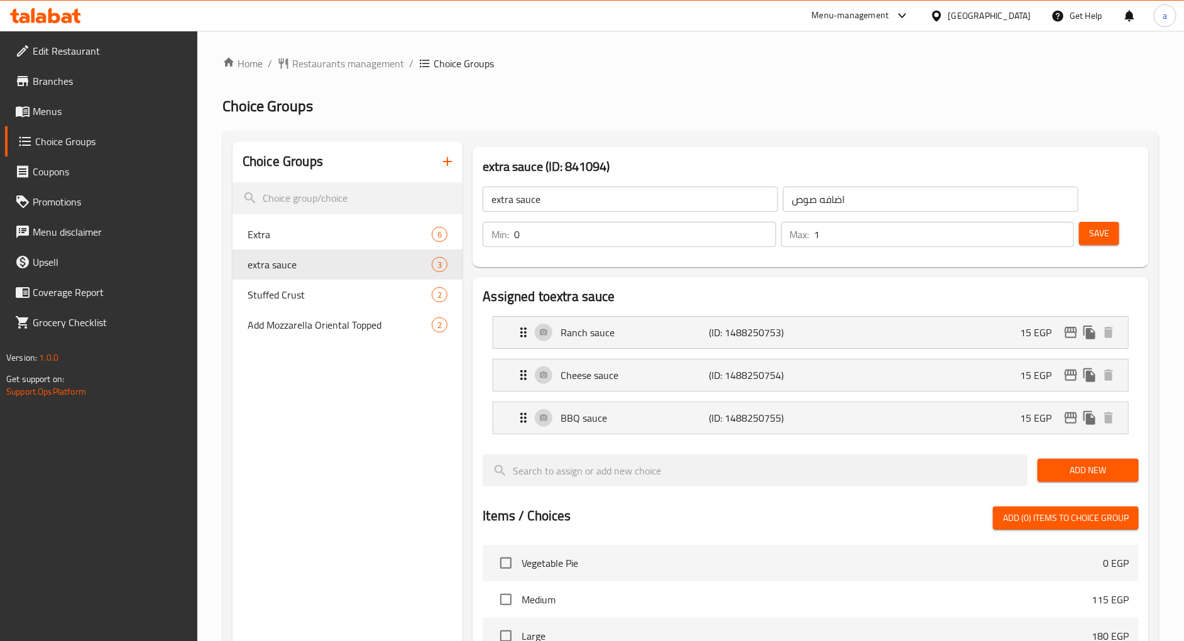
click at [662, 120] on div "Home / Restaurants management / Choice Groups Choice Groups Choice Groups Extra…" at bounding box center [690, 546] width 936 height 981
click at [325, 67] on span "Restaurants management" at bounding box center [348, 63] width 112 height 15
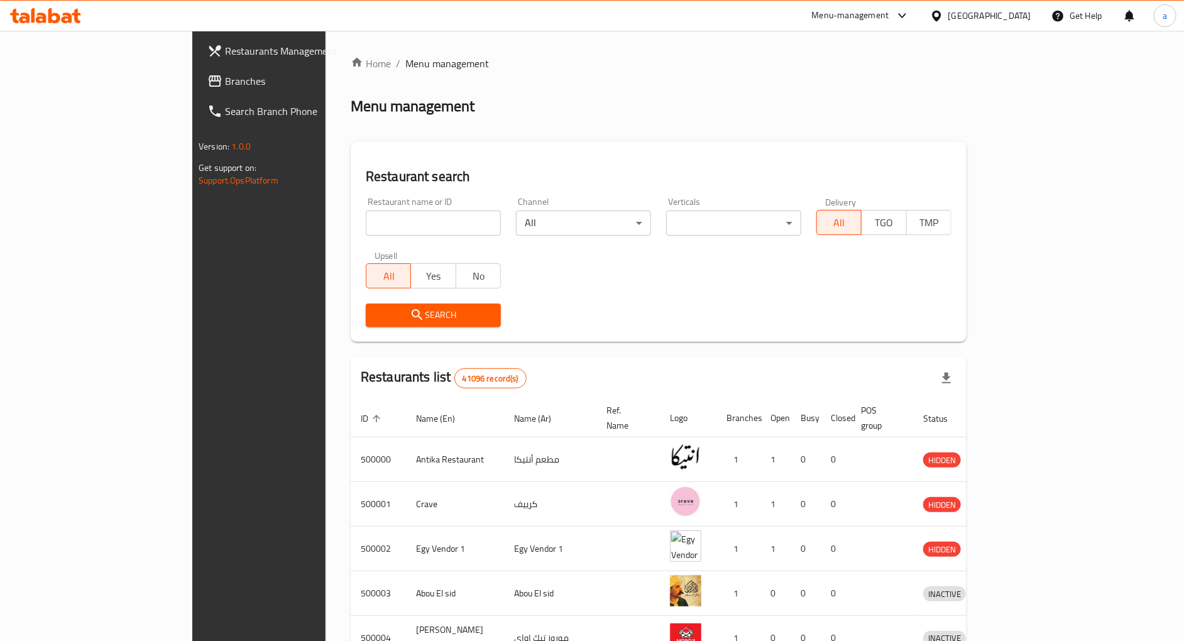
click at [225, 84] on span "Branches" at bounding box center [302, 81] width 155 height 15
